Goal: Task Accomplishment & Management: Manage account settings

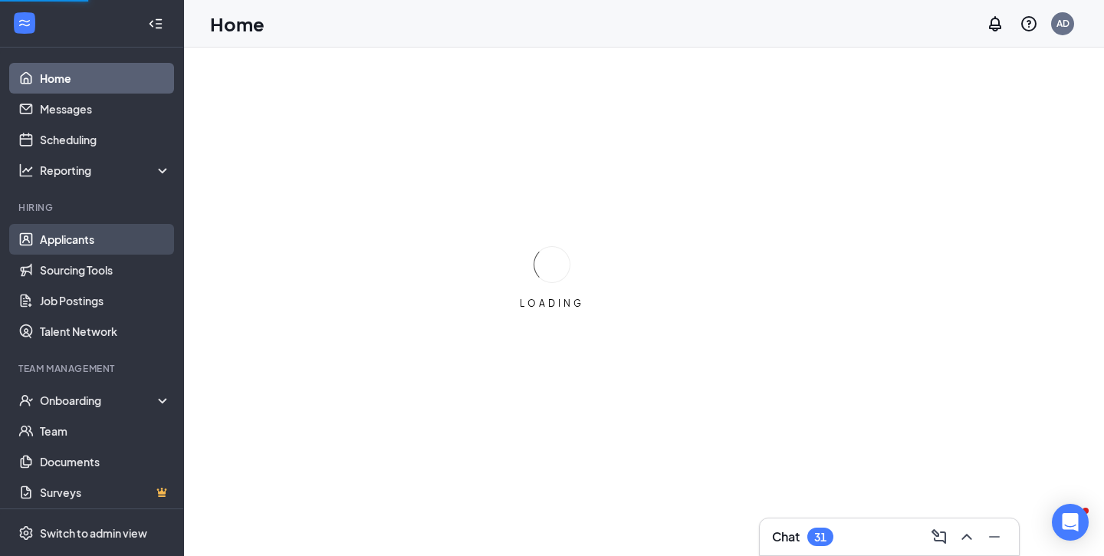
click at [86, 241] on link "Applicants" at bounding box center [105, 239] width 131 height 31
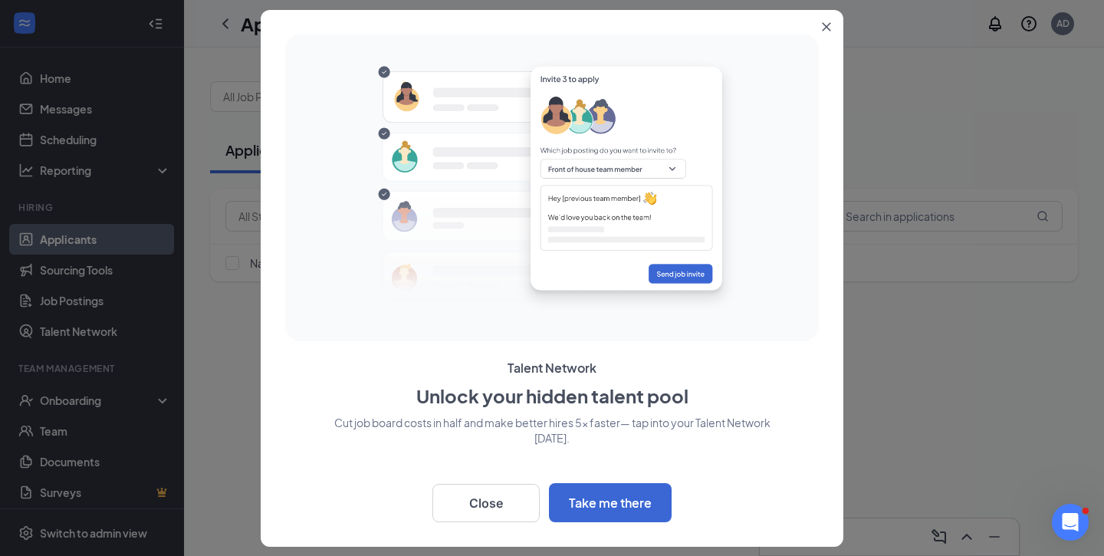
click at [825, 31] on icon "Close" at bounding box center [826, 26] width 9 height 9
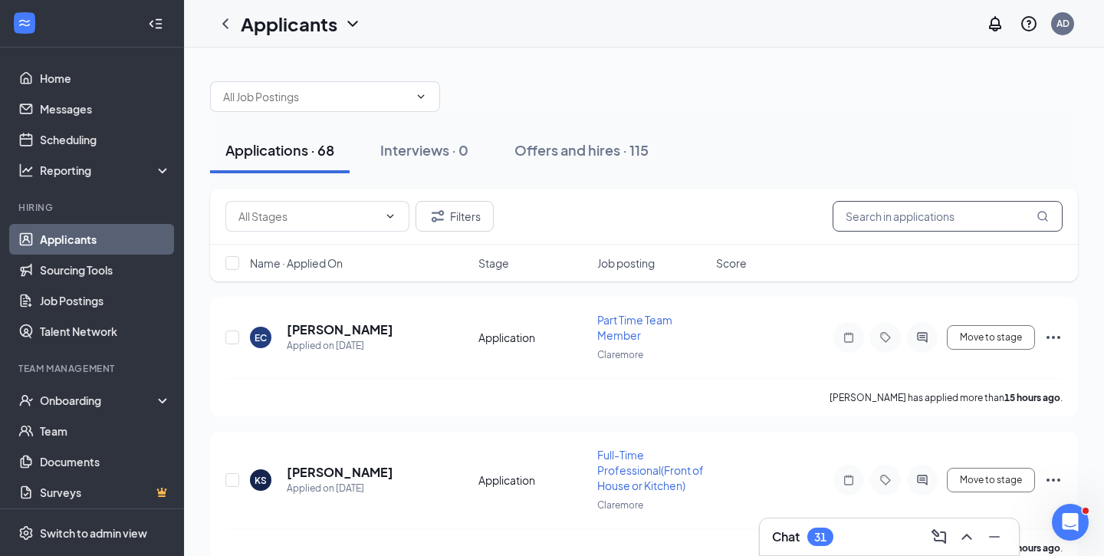
click at [913, 222] on input "text" at bounding box center [947, 216] width 230 height 31
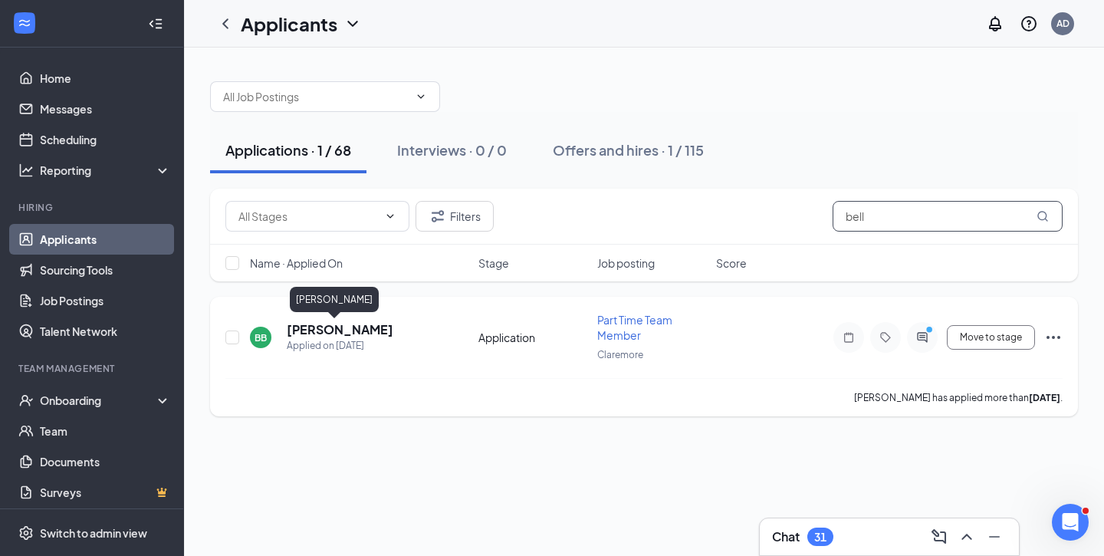
type input "bell"
click at [314, 328] on h5 "[PERSON_NAME]" at bounding box center [340, 329] width 107 height 17
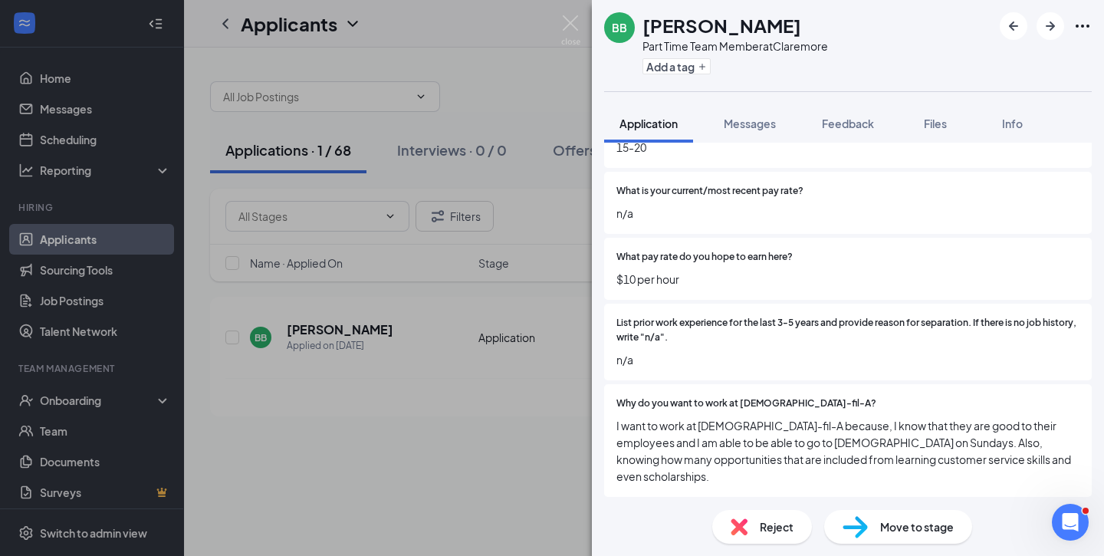
scroll to position [666, 0]
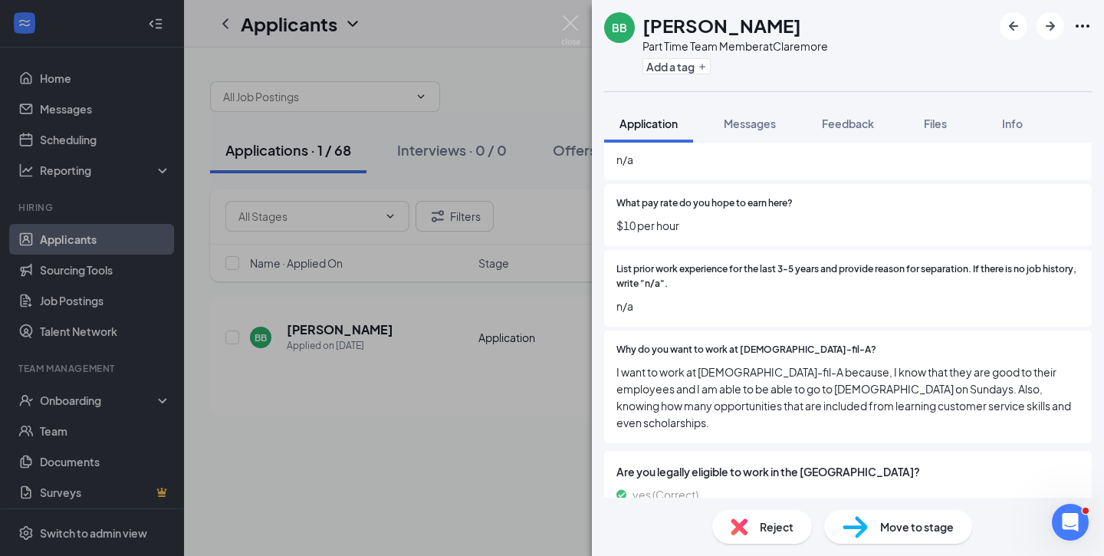
click at [763, 528] on span "Reject" at bounding box center [777, 526] width 34 height 17
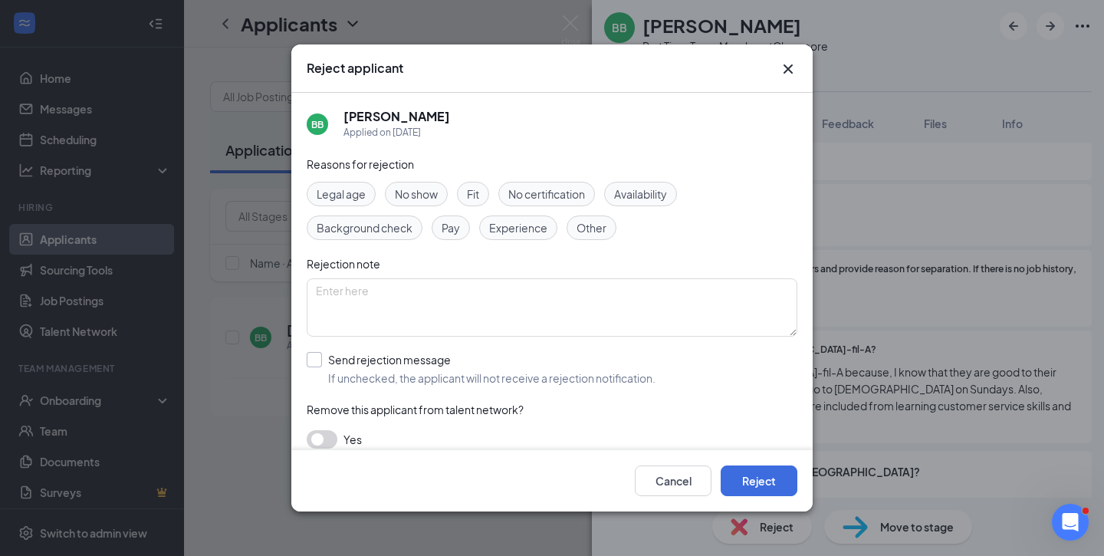
click at [313, 355] on input "Send rejection message If unchecked, the applicant will not receive a rejection…" at bounding box center [481, 369] width 349 height 34
checkbox input "true"
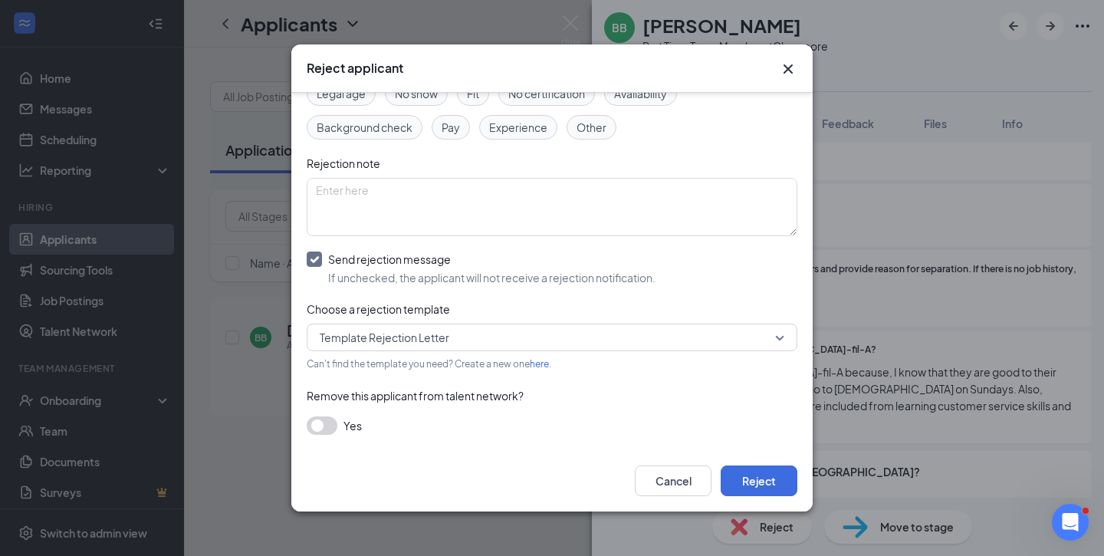
scroll to position [100, 0]
click at [773, 481] on button "Reject" at bounding box center [758, 480] width 77 height 31
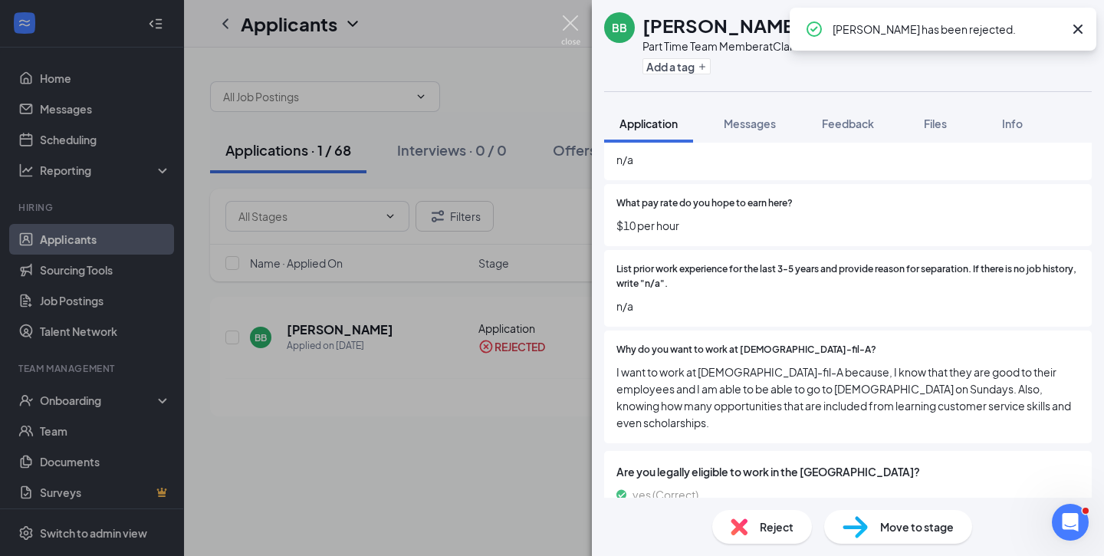
click at [571, 22] on img at bounding box center [570, 30] width 19 height 30
